Goal: Information Seeking & Learning: Learn about a topic

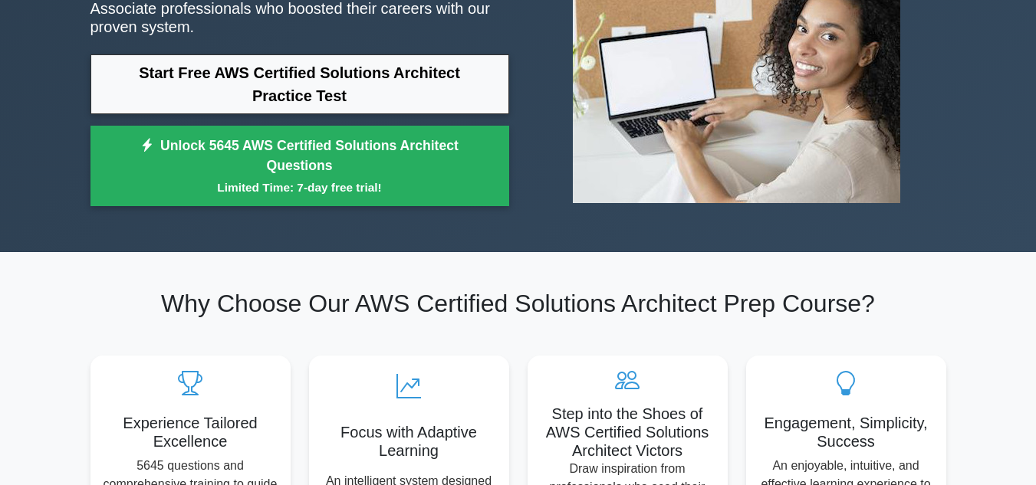
scroll to position [153, 0]
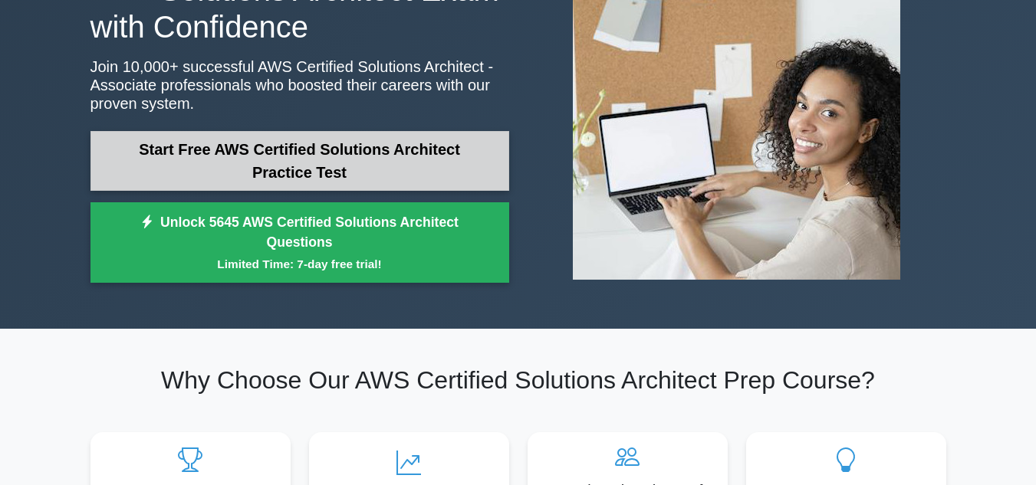
click at [163, 132] on link "Start Free AWS Certified Solutions Architect Practice Test" at bounding box center [300, 161] width 419 height 60
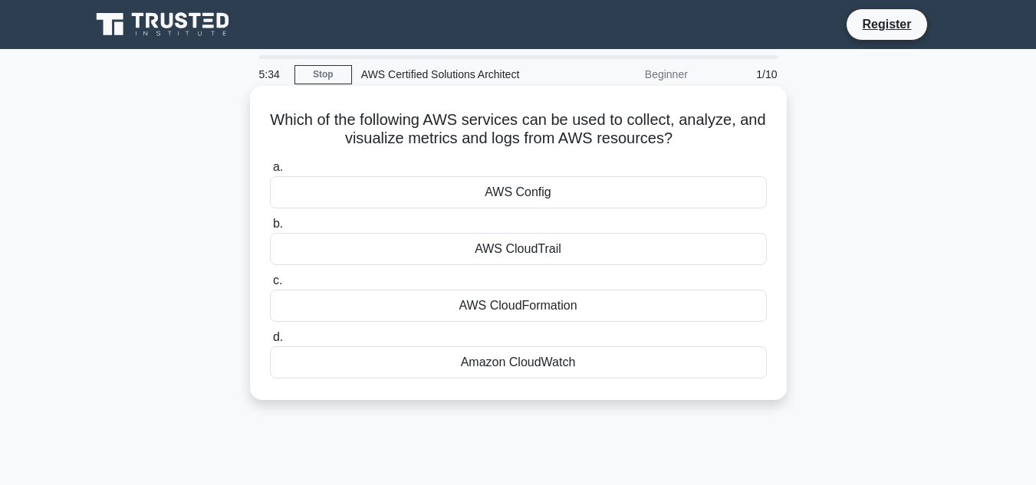
click at [526, 314] on div "AWS CloudFormation" at bounding box center [518, 306] width 497 height 32
click at [270, 286] on input "c. AWS CloudFormation" at bounding box center [270, 281] width 0 height 10
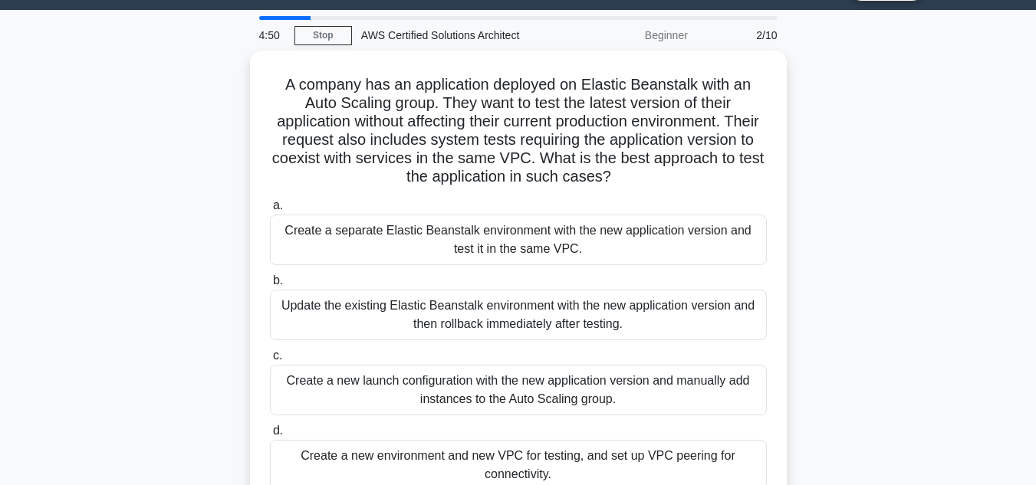
scroll to position [77, 0]
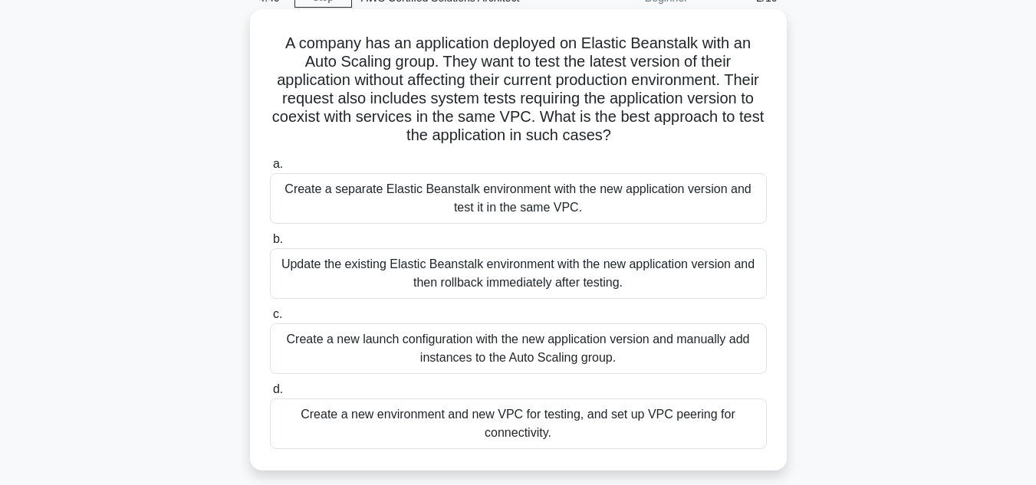
click at [376, 281] on div "Update the existing Elastic Beanstalk environment with the new application vers…" at bounding box center [518, 273] width 497 height 51
click at [270, 245] on input "b. Update the existing Elastic Beanstalk environment with the new application v…" at bounding box center [270, 240] width 0 height 10
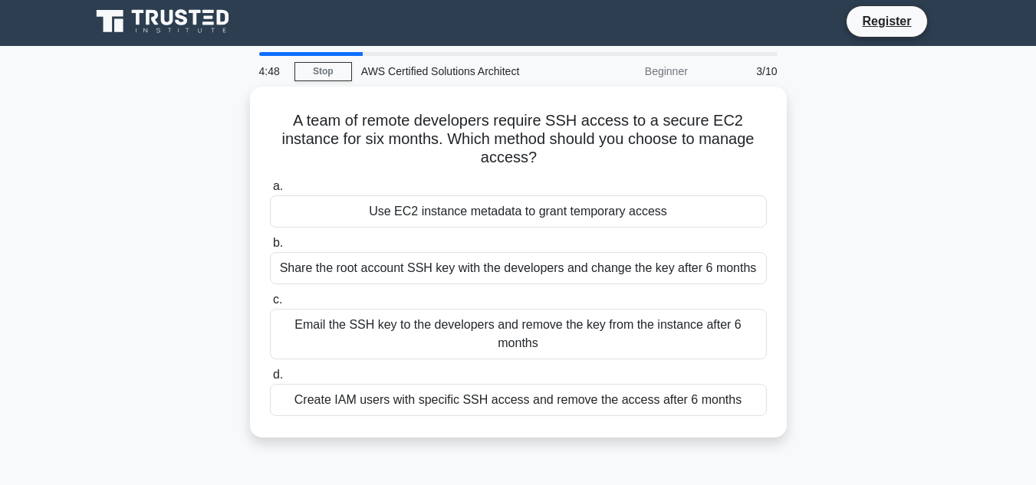
scroll to position [0, 0]
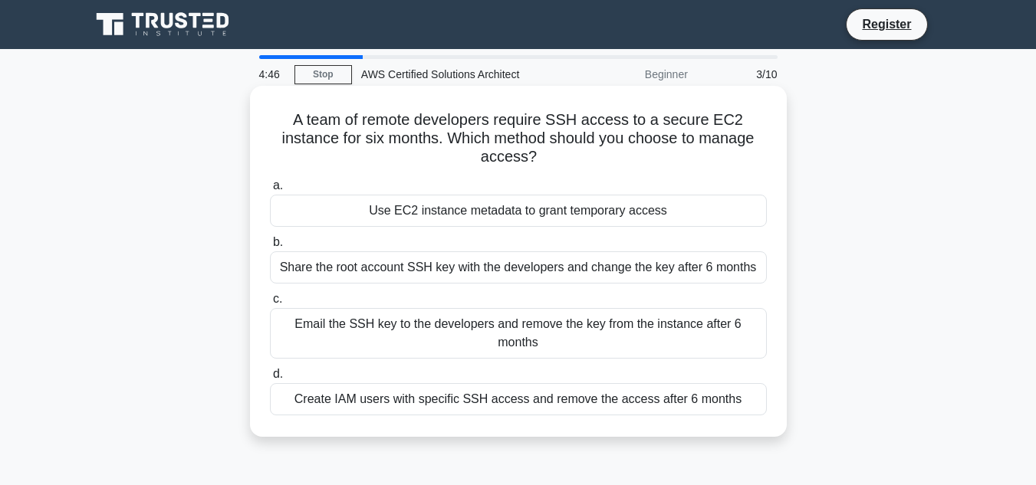
click at [449, 216] on div "Use EC2 instance metadata to grant temporary access" at bounding box center [518, 211] width 497 height 32
click at [270, 191] on input "a. Use EC2 instance metadata to grant temporary access" at bounding box center [270, 186] width 0 height 10
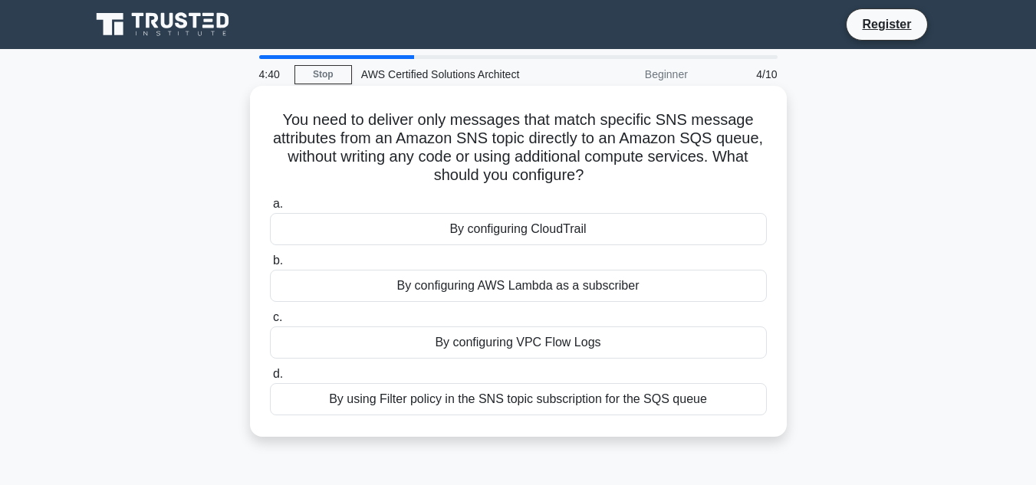
click at [472, 405] on div "By using Filter policy in the SNS topic subscription for the SQS queue" at bounding box center [518, 399] width 497 height 32
click at [270, 380] on input "d. By using Filter policy in the SNS topic subscription for the SQS queue" at bounding box center [270, 375] width 0 height 10
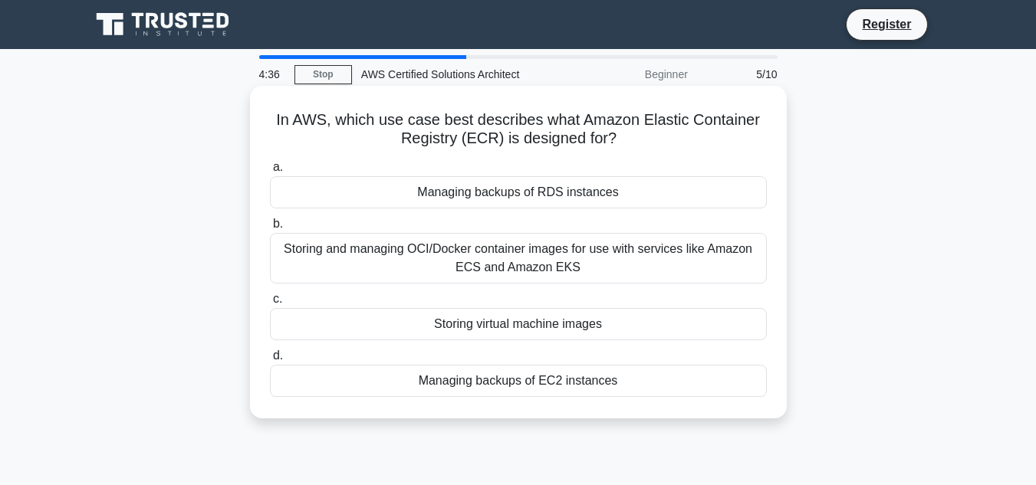
click at [492, 252] on div "Storing and managing OCI/Docker container images for use with services like Ama…" at bounding box center [518, 258] width 497 height 51
click at [270, 229] on input "b. Storing and managing OCI/Docker container images for use with services like …" at bounding box center [270, 224] width 0 height 10
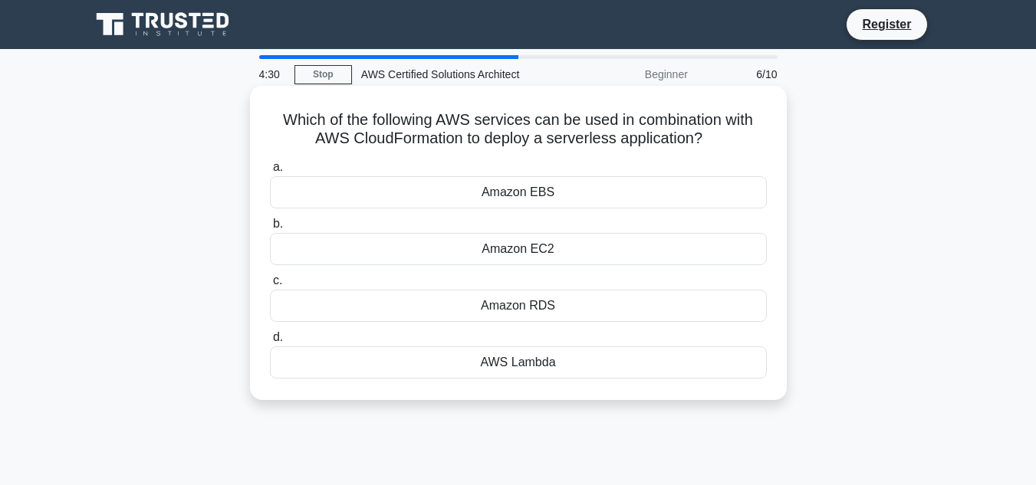
click at [576, 252] on div "Amazon EC2" at bounding box center [518, 249] width 497 height 32
click at [270, 229] on input "b. Amazon EC2" at bounding box center [270, 224] width 0 height 10
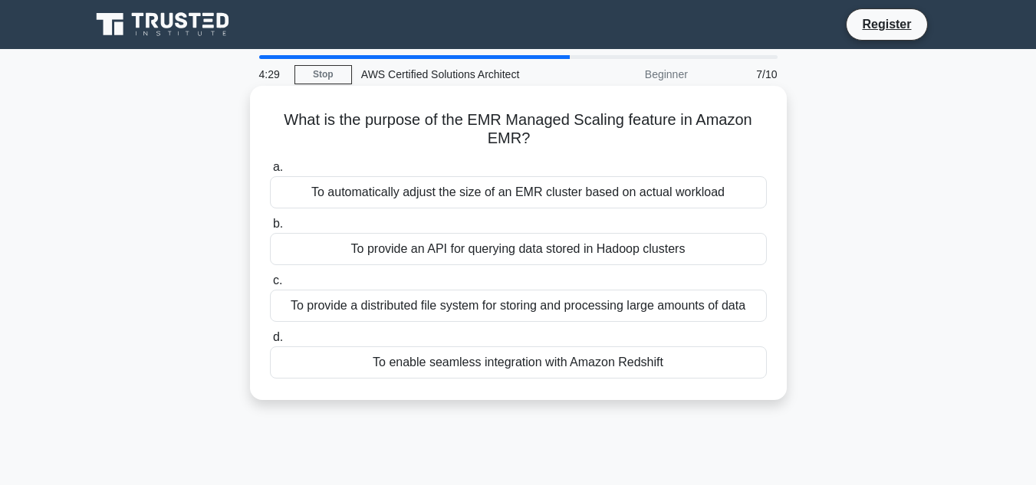
click at [550, 305] on div "To provide a distributed file system for storing and processing large amounts o…" at bounding box center [518, 306] width 497 height 32
click at [270, 286] on input "c. To provide a distributed file system for storing and processing large amount…" at bounding box center [270, 281] width 0 height 10
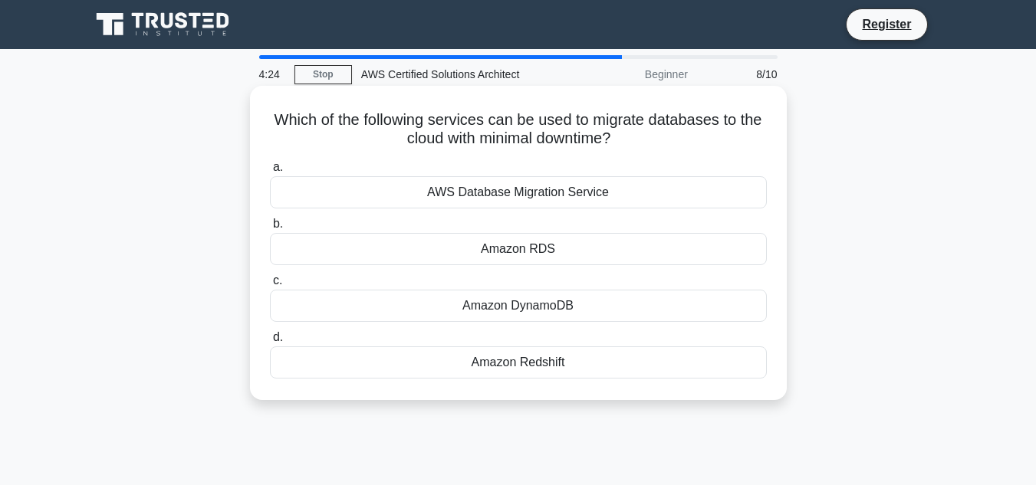
click at [526, 193] on div "AWS Database Migration Service" at bounding box center [518, 192] width 497 height 32
click at [270, 173] on input "a. AWS Database Migration Service" at bounding box center [270, 168] width 0 height 10
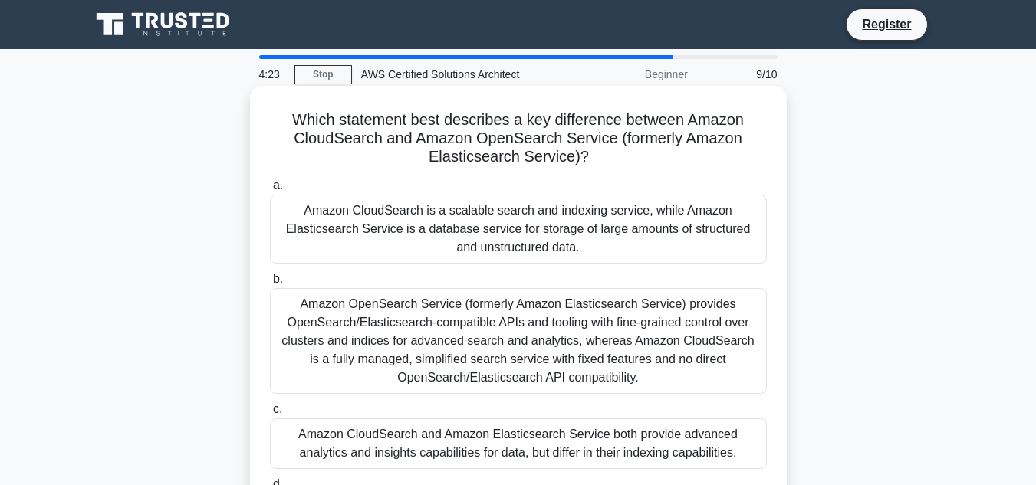
click at [533, 341] on div "Amazon OpenSearch Service (formerly Amazon Elasticsearch Service) provides Open…" at bounding box center [518, 341] width 497 height 106
click at [270, 285] on input "b. Amazon OpenSearch Service (formerly Amazon Elasticsearch Service) provides O…" at bounding box center [270, 280] width 0 height 10
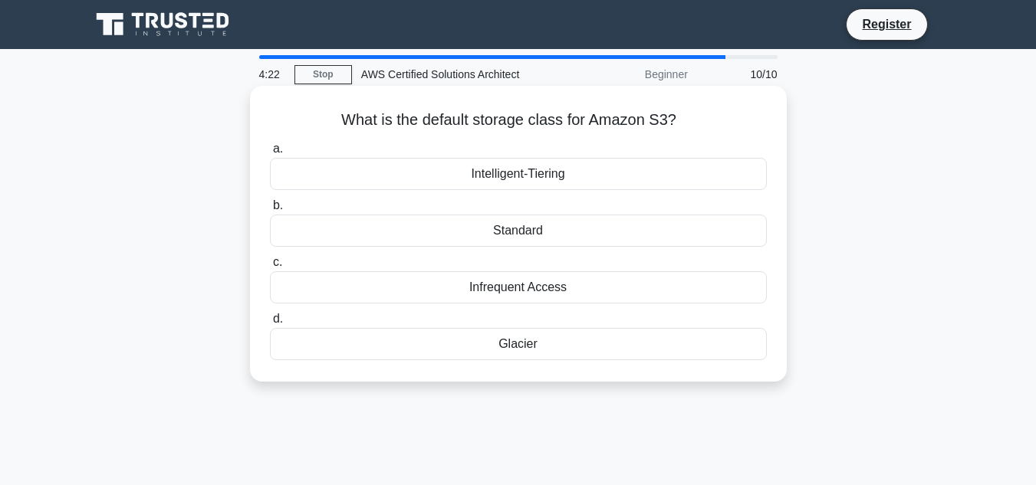
click at [527, 289] on div "Infrequent Access" at bounding box center [518, 288] width 497 height 32
click at [270, 268] on input "c. Infrequent Access" at bounding box center [270, 263] width 0 height 10
